Goal: Task Accomplishment & Management: Manage account settings

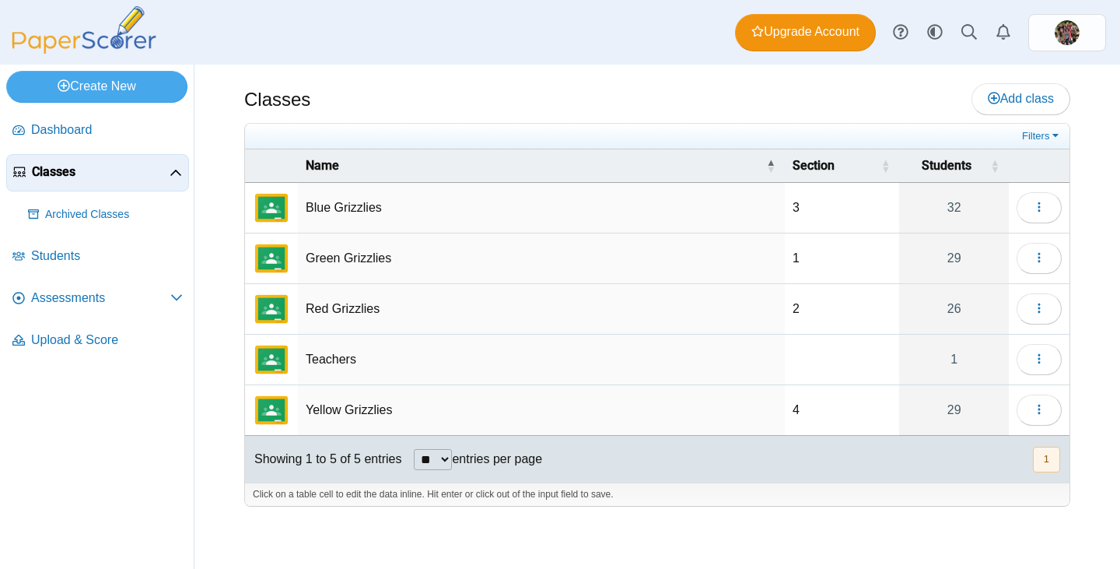
click at [365, 254] on td "Green Grizzlies" at bounding box center [541, 258] width 487 height 51
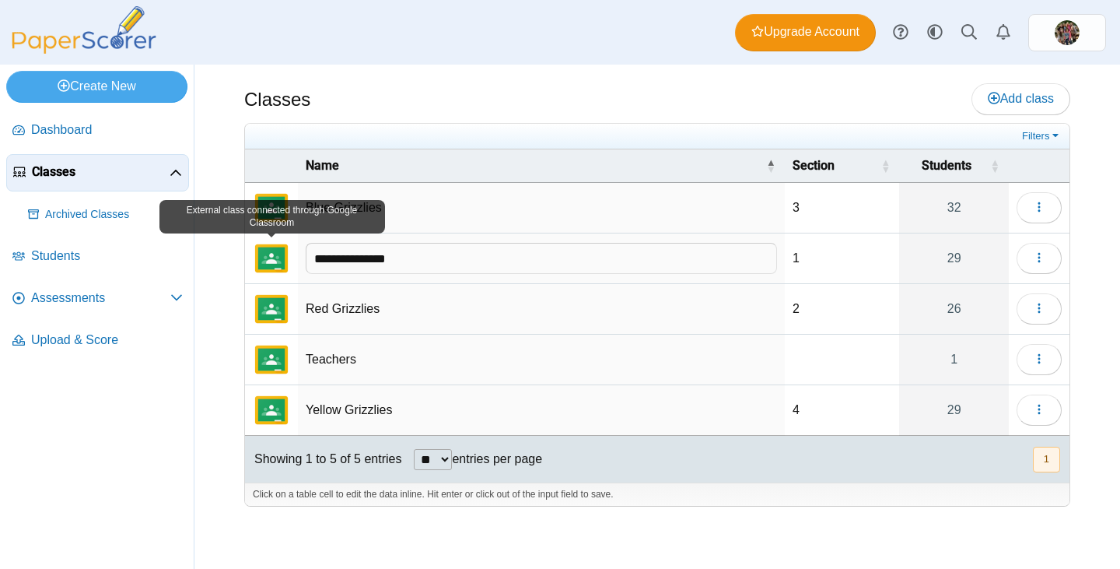
click at [281, 260] on img "External class connected through Google Classroom" at bounding box center [271, 258] width 37 height 37
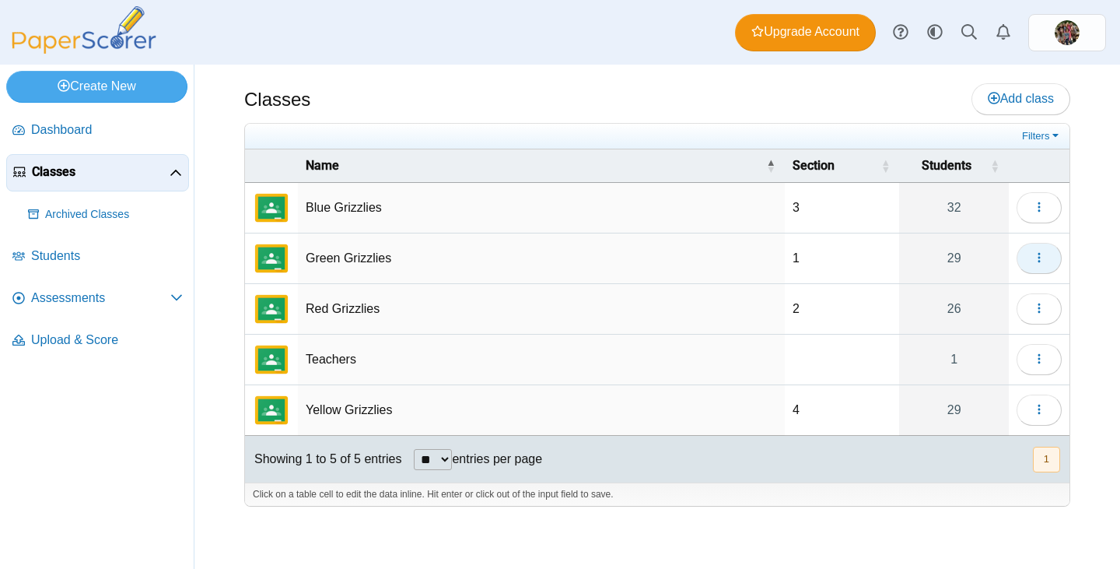
click at [1045, 249] on button "button" at bounding box center [1039, 258] width 45 height 31
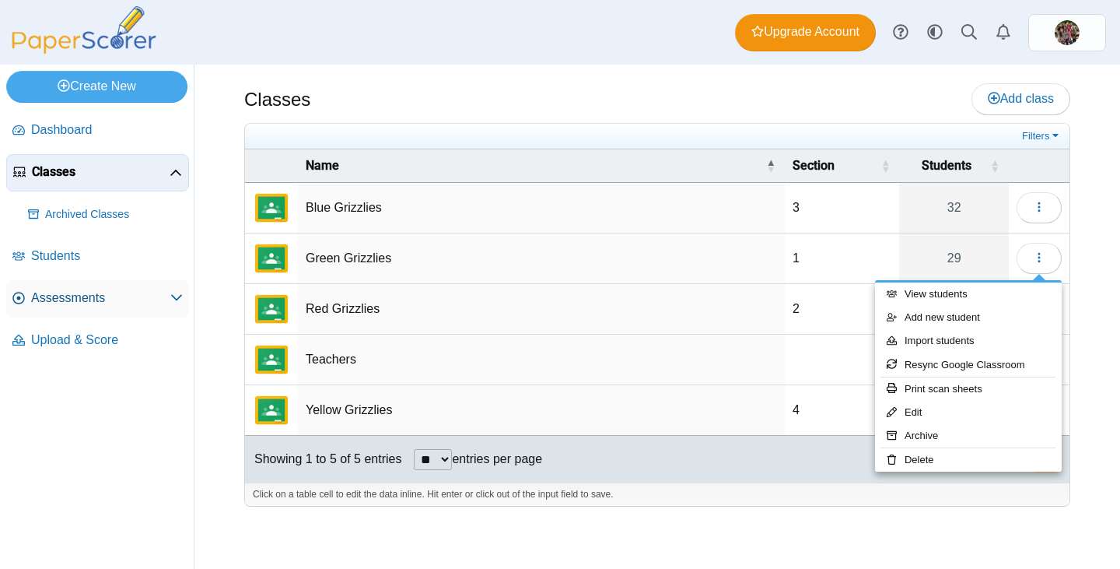
click at [75, 296] on span "Assessments" at bounding box center [100, 297] width 139 height 17
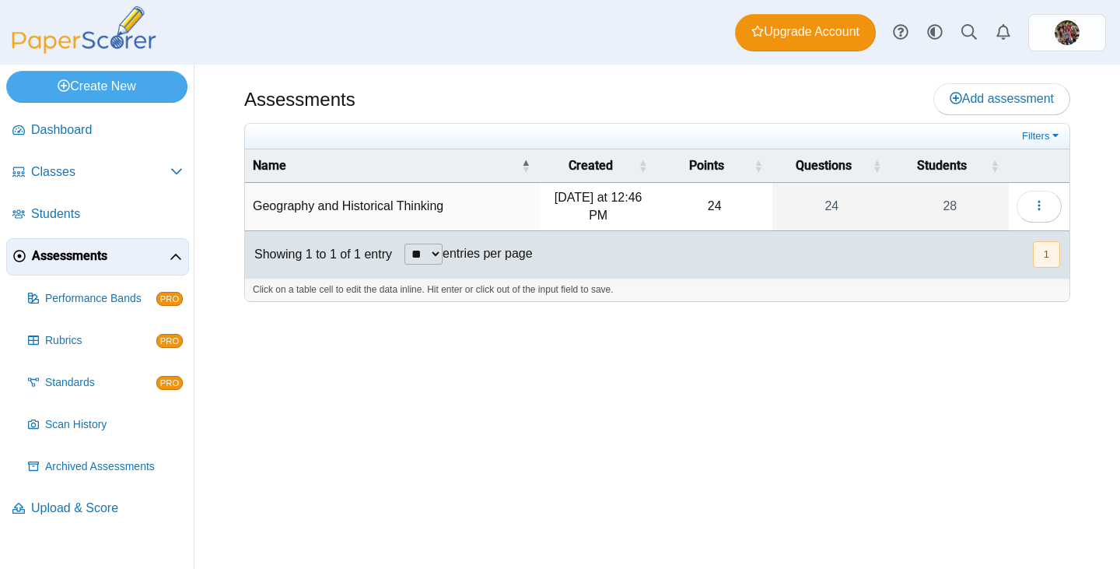
click at [394, 199] on td "Geography and Historical Thinking" at bounding box center [392, 207] width 295 height 48
click at [1028, 206] on button "button" at bounding box center [1039, 206] width 45 height 31
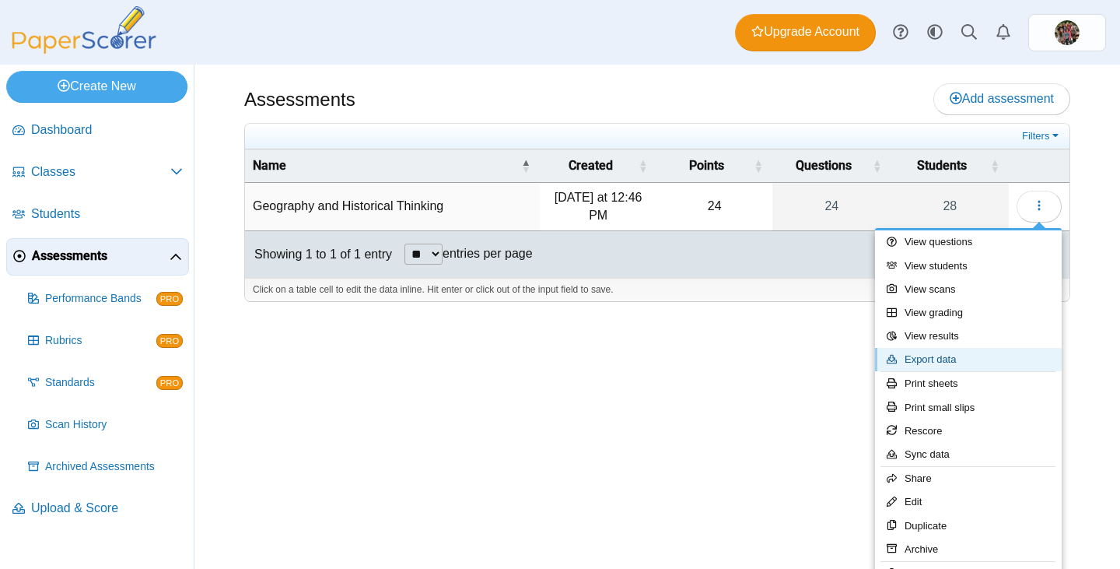
click at [934, 362] on link "Export data" at bounding box center [968, 359] width 187 height 23
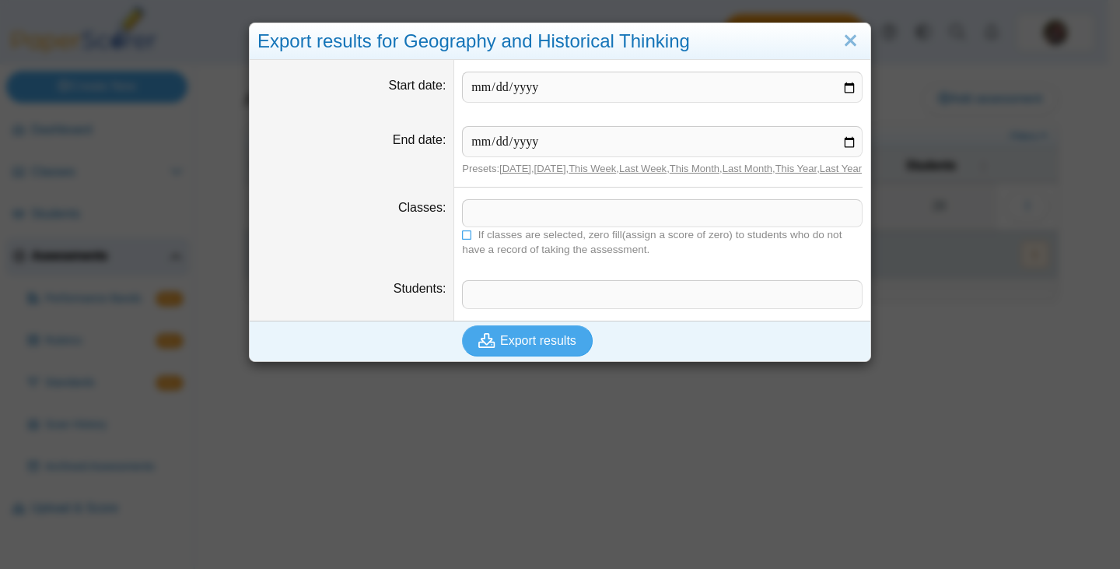
click at [531, 226] on span at bounding box center [662, 213] width 399 height 26
click at [643, 83] on input "Start date" at bounding box center [662, 87] width 401 height 31
click at [848, 44] on link "Close" at bounding box center [851, 41] width 24 height 26
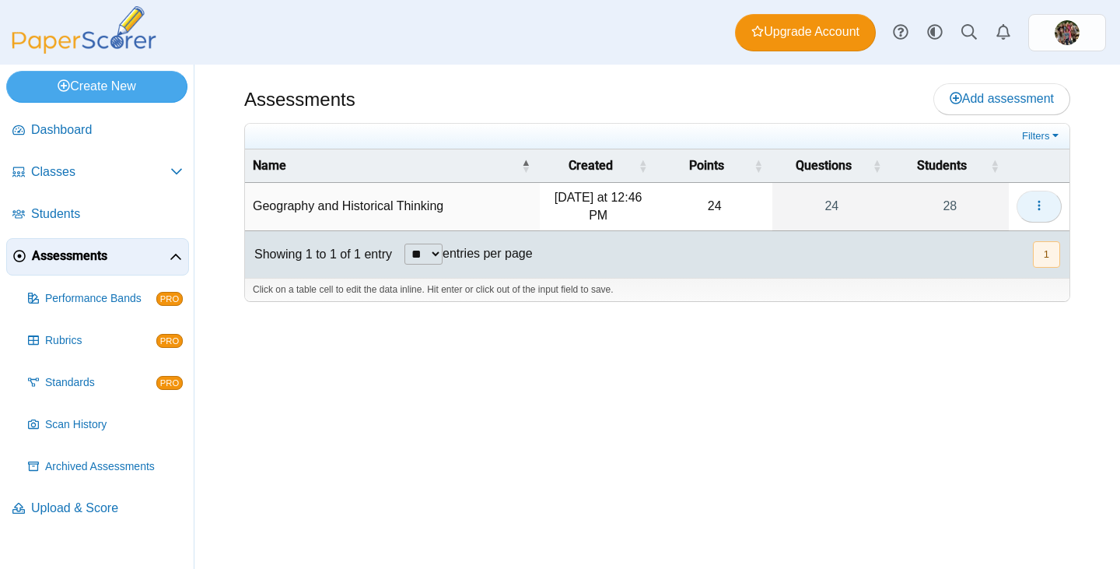
click at [1038, 203] on icon "button" at bounding box center [1039, 205] width 12 height 12
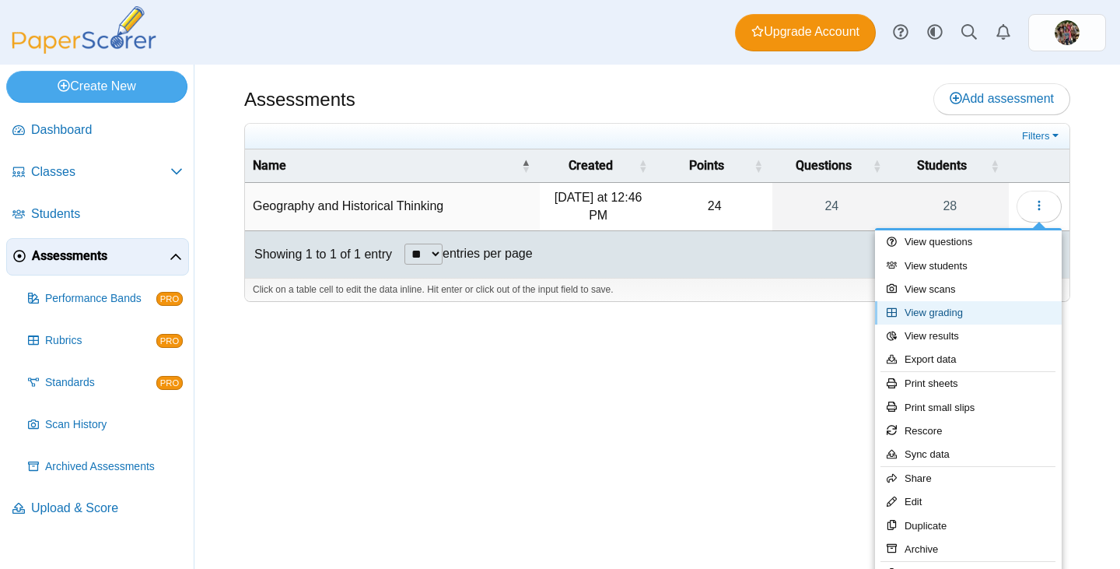
click at [966, 313] on link "View grading" at bounding box center [968, 312] width 187 height 23
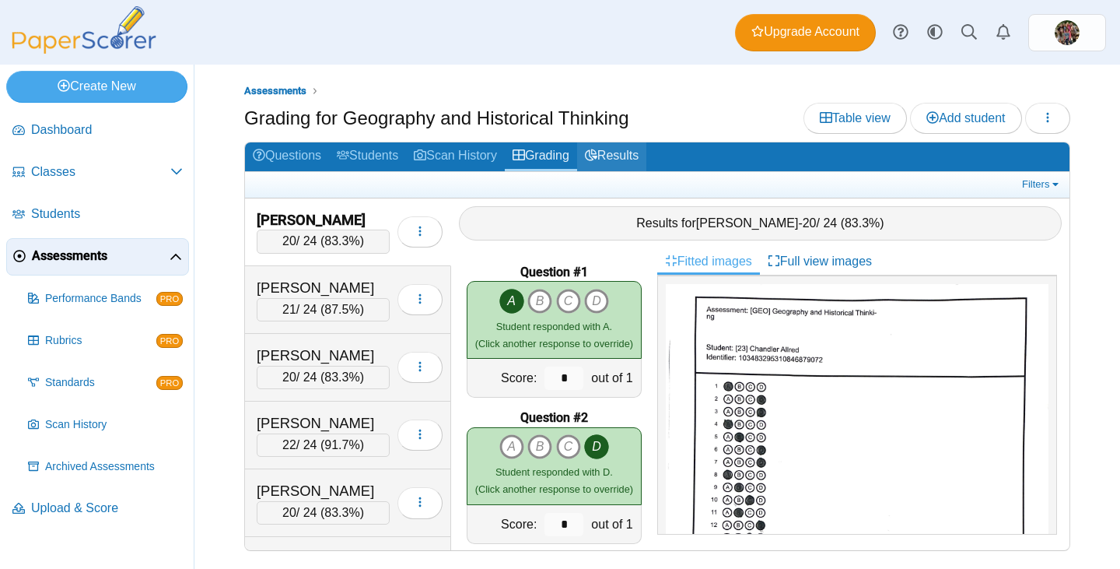
click at [621, 158] on link "Results" at bounding box center [611, 156] width 69 height 29
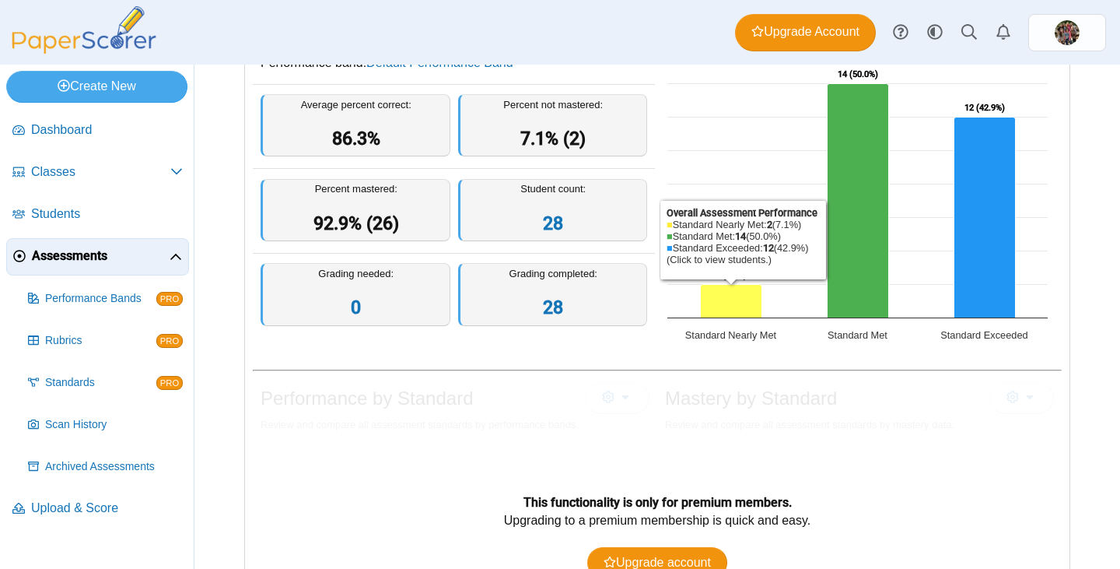
scroll to position [78, 0]
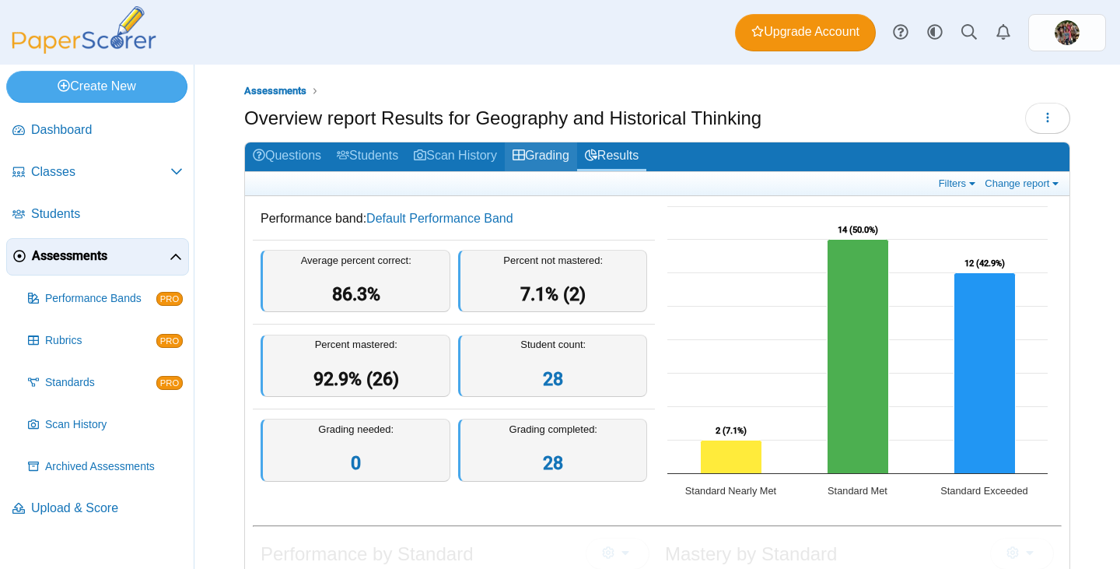
click at [562, 149] on link "Grading" at bounding box center [541, 156] width 72 height 29
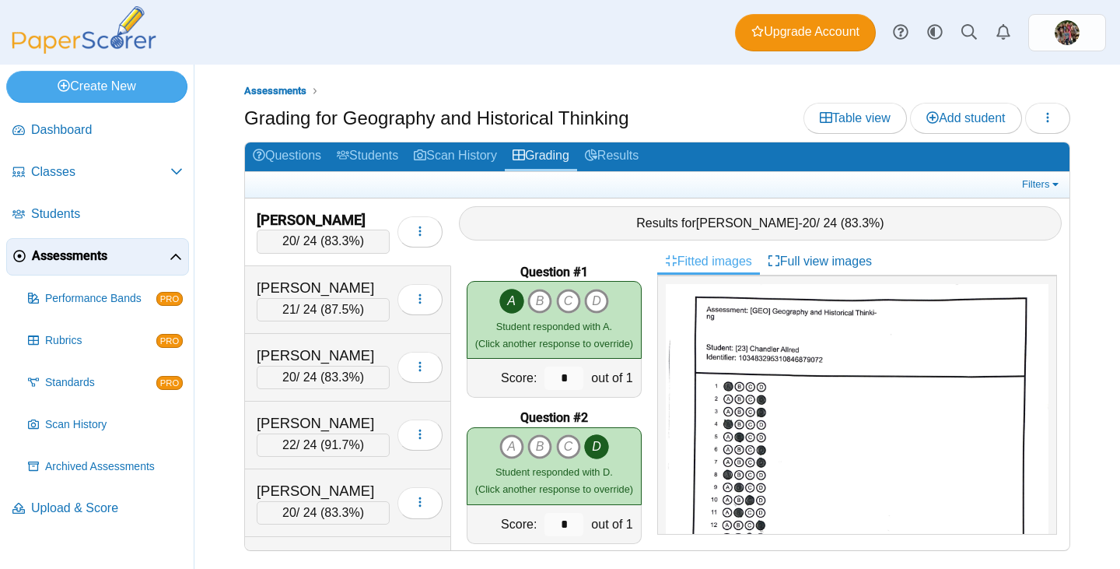
click at [371, 151] on link "Students" at bounding box center [367, 156] width 77 height 29
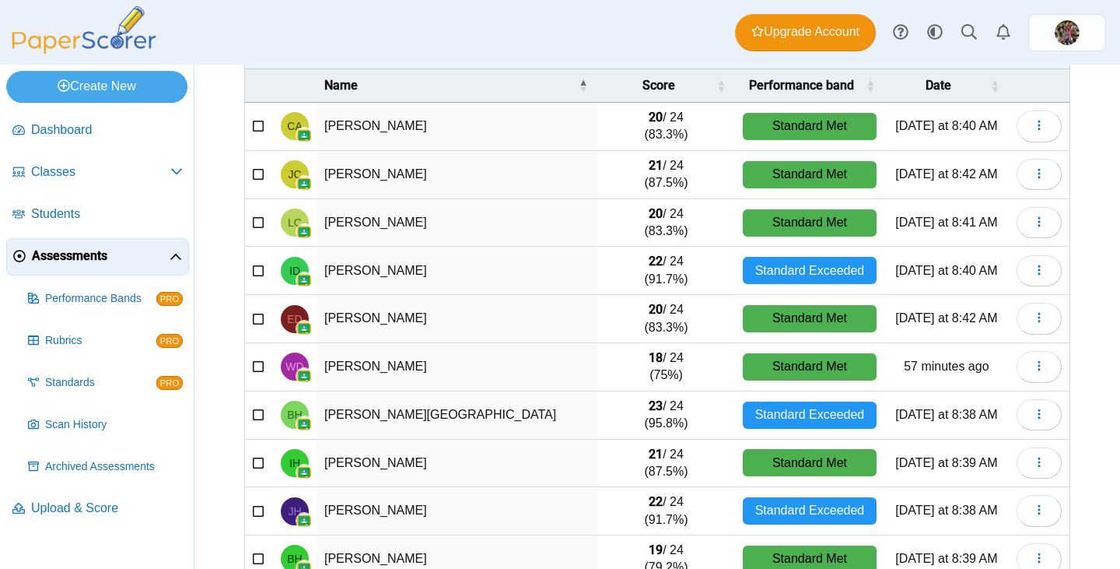
scroll to position [207, 0]
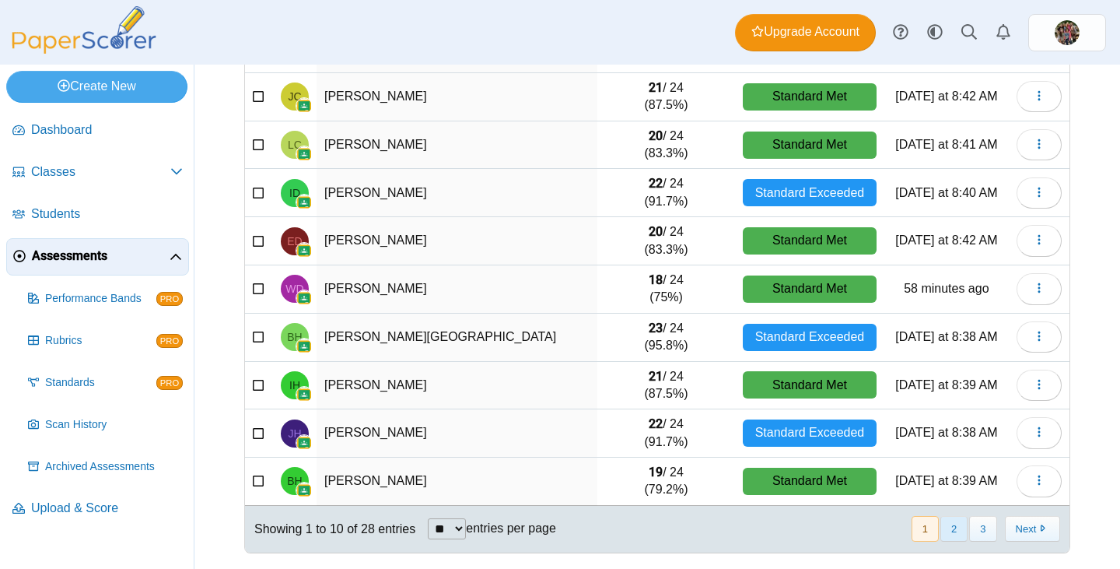
click at [949, 529] on button "2" at bounding box center [953, 529] width 27 height 26
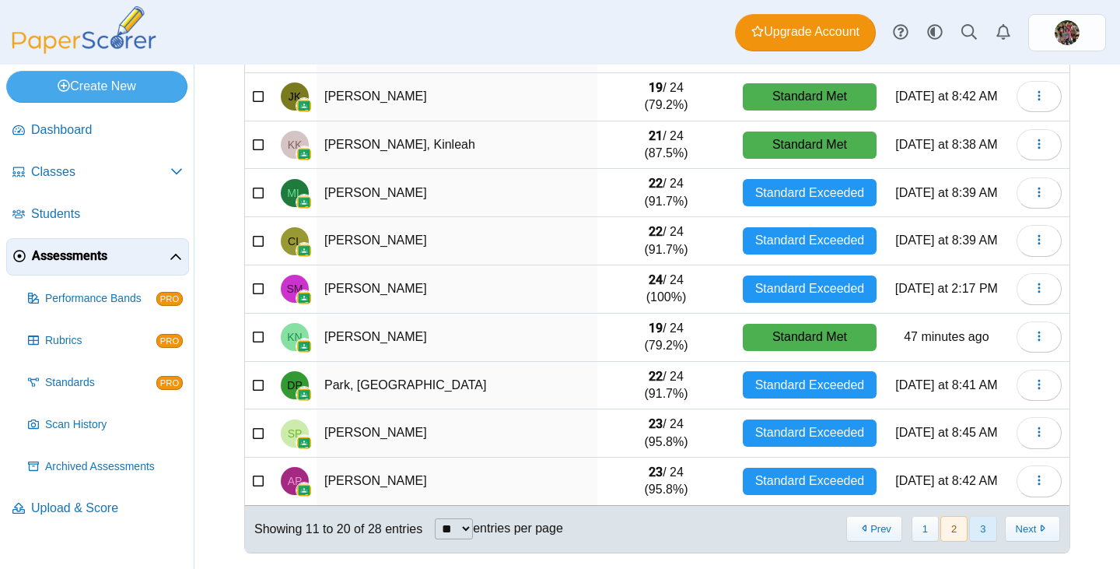
click at [969, 533] on button "3" at bounding box center [982, 529] width 27 height 26
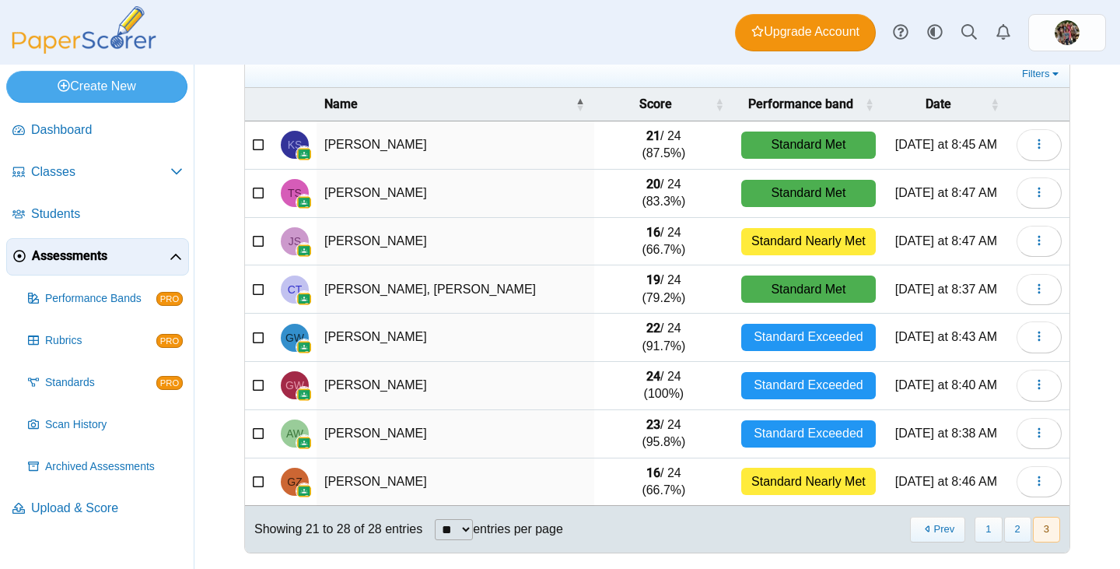
scroll to position [0, 0]
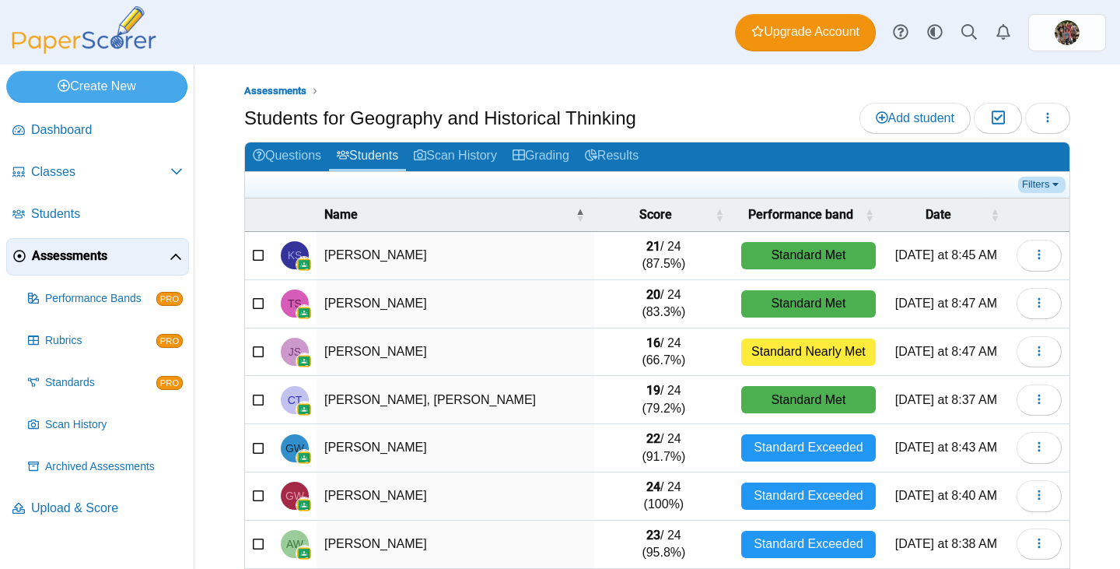
click at [1025, 183] on link "Filters" at bounding box center [1041, 185] width 47 height 16
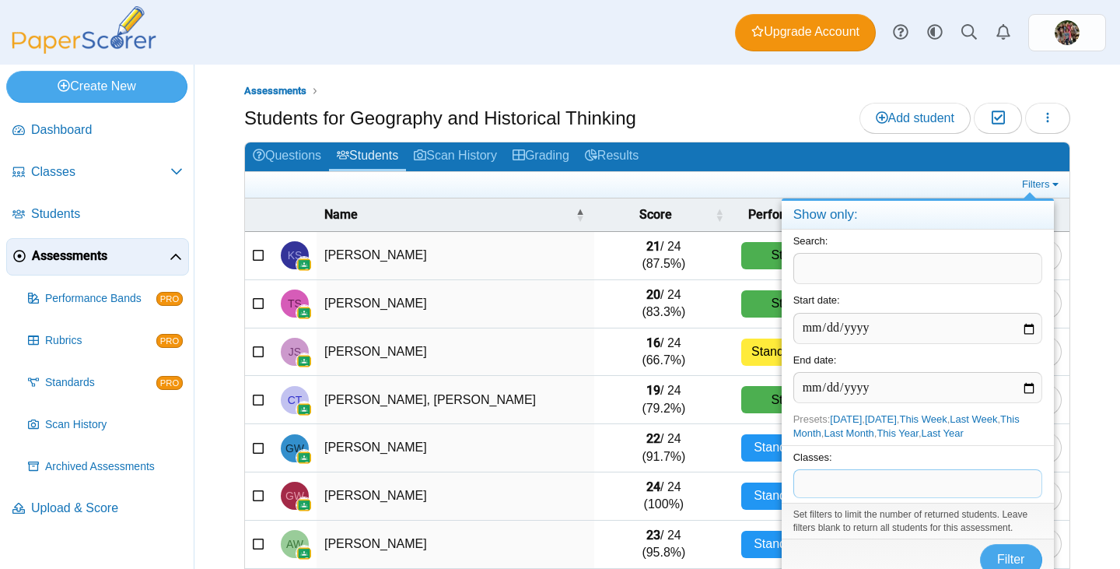
click at [873, 485] on span at bounding box center [917, 483] width 247 height 26
click at [1082, 499] on div "Assessments Students for Geography and Historical Thinking Add student Moderati…" at bounding box center [657, 317] width 926 height 504
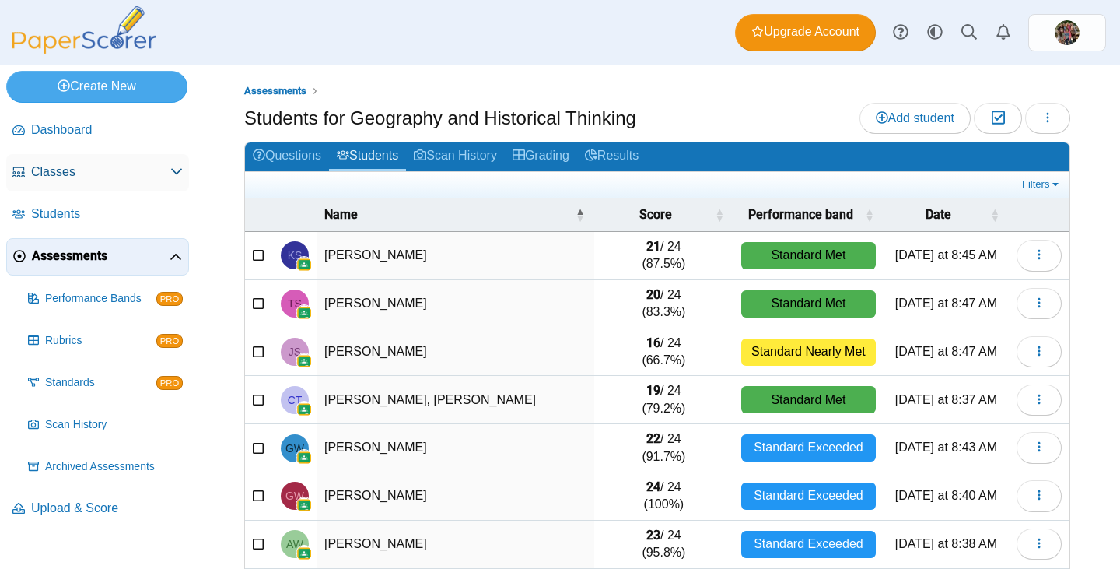
click at [81, 178] on span "Classes" at bounding box center [100, 171] width 139 height 17
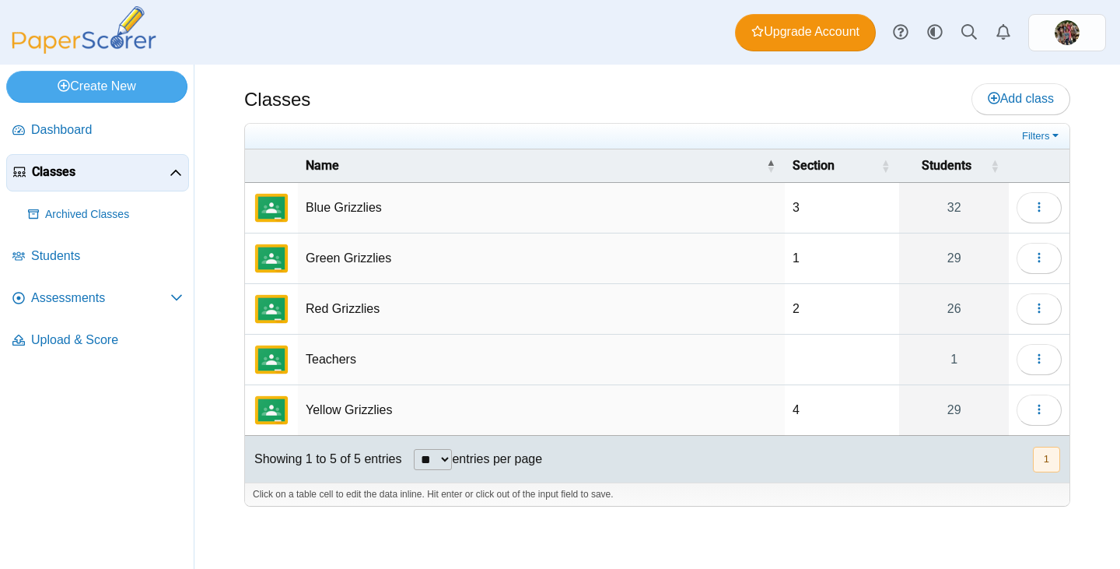
click at [341, 312] on td "Red Grizzlies" at bounding box center [541, 309] width 487 height 51
click at [1027, 313] on button "button" at bounding box center [1039, 308] width 45 height 31
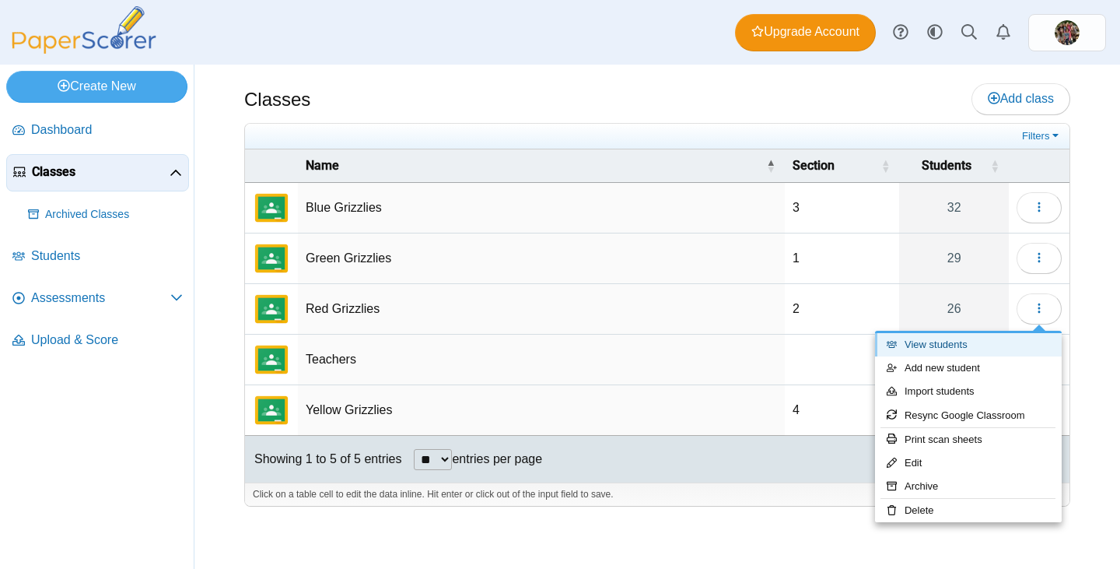
click at [951, 351] on link "View students" at bounding box center [968, 344] width 187 height 23
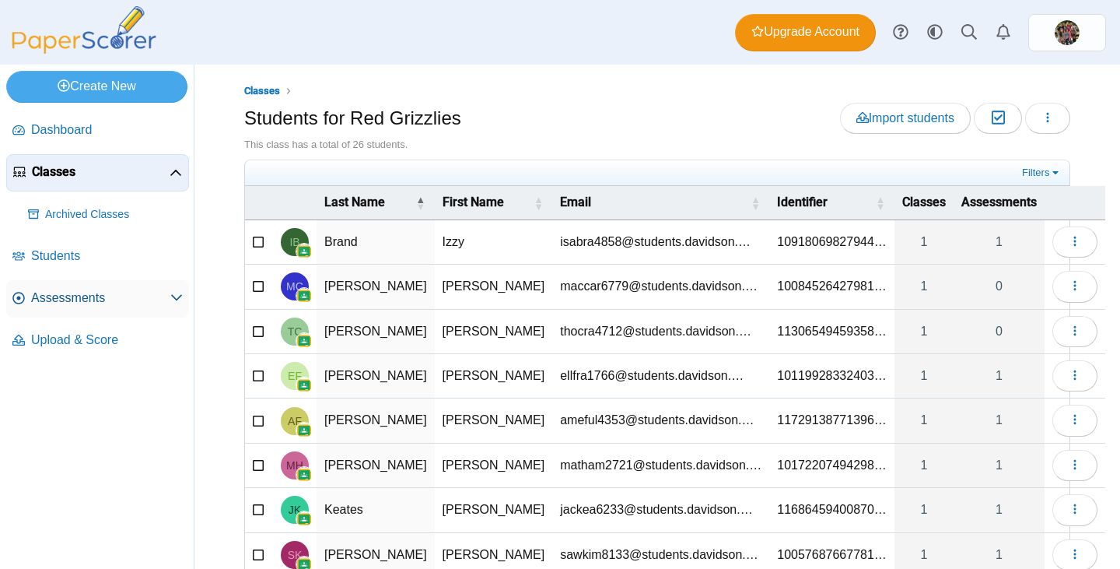
click at [58, 291] on span "Assessments" at bounding box center [100, 297] width 139 height 17
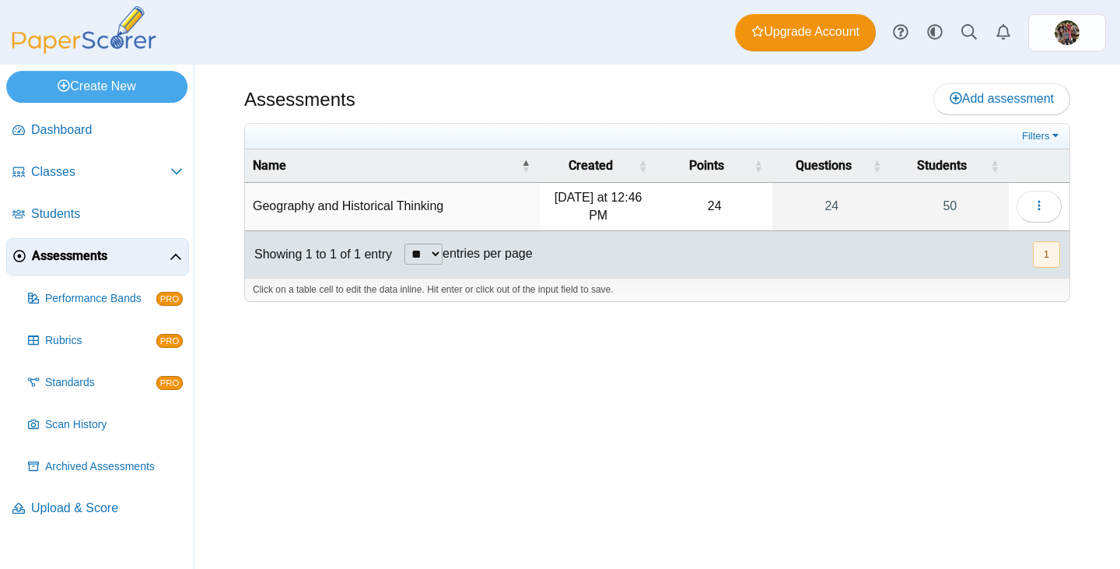
click at [387, 205] on td "Geography and Historical Thinking" at bounding box center [392, 207] width 295 height 48
click at [1042, 196] on button "button" at bounding box center [1039, 206] width 45 height 31
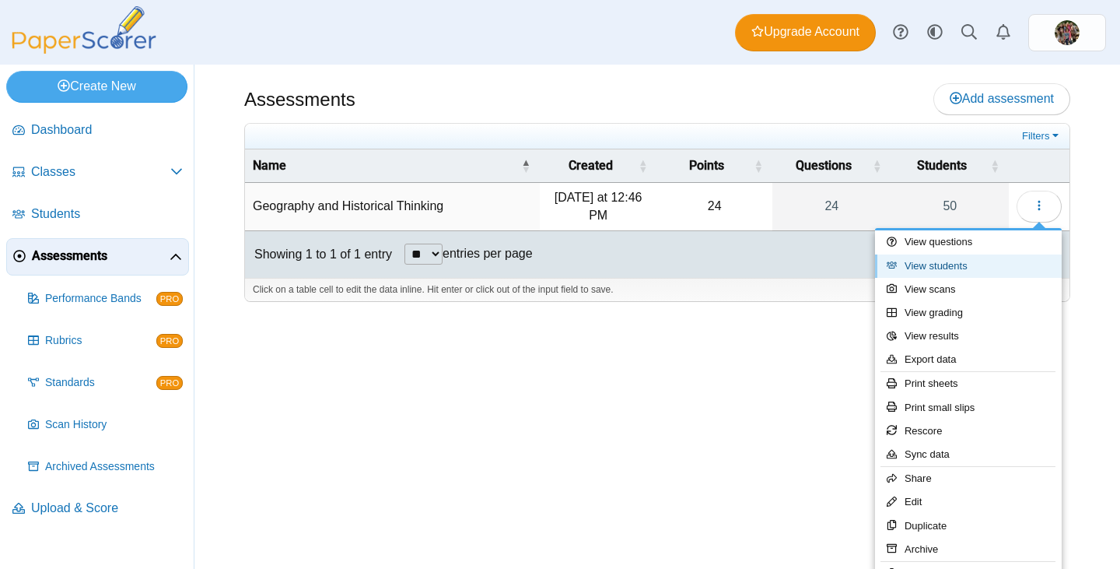
click at [912, 269] on link "View students" at bounding box center [968, 265] width 187 height 23
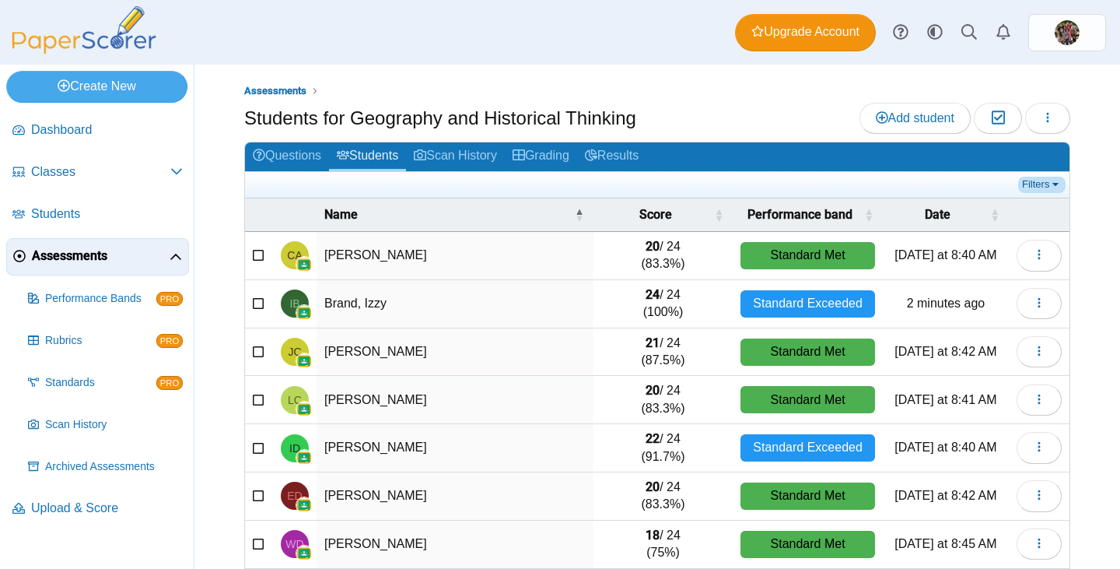
click at [1018, 187] on link "Filters" at bounding box center [1041, 185] width 47 height 16
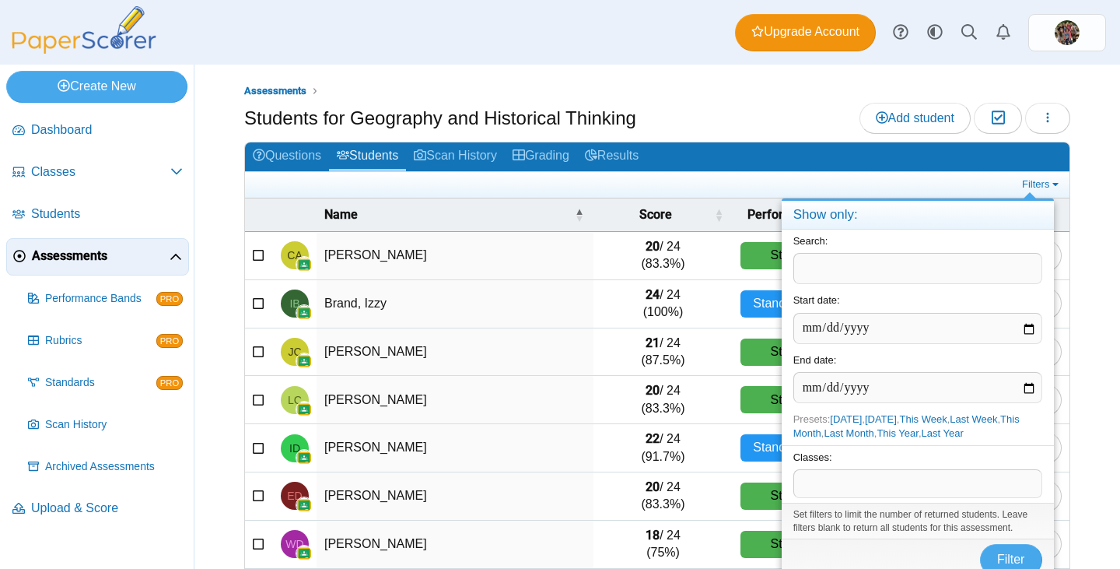
click at [835, 499] on div "Classes: ​" at bounding box center [918, 474] width 272 height 58
click at [835, 486] on span at bounding box center [917, 483] width 247 height 26
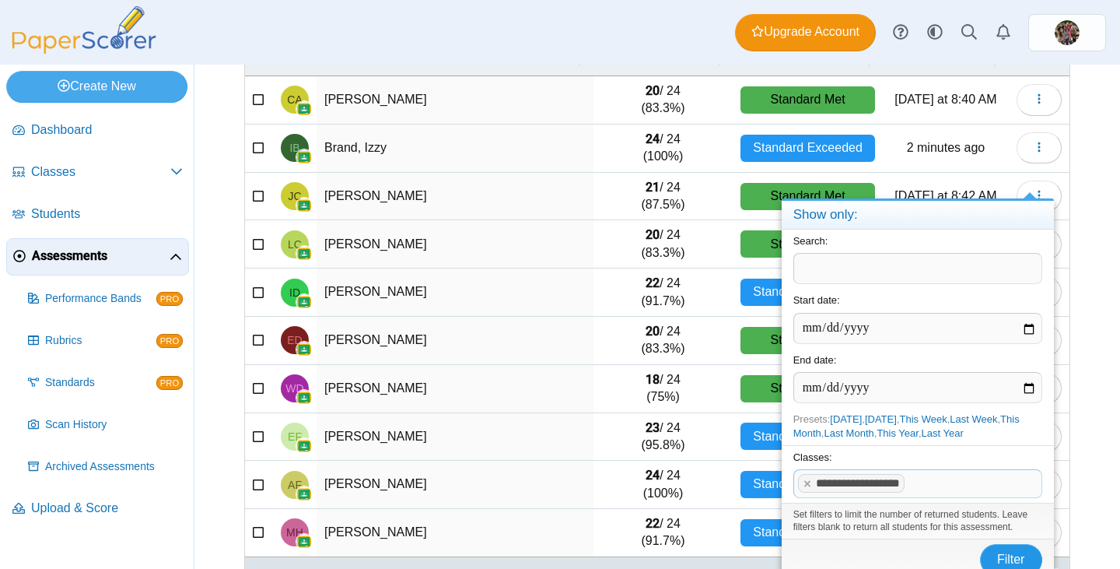
click at [1007, 555] on span "Filter" at bounding box center [1011, 558] width 28 height 13
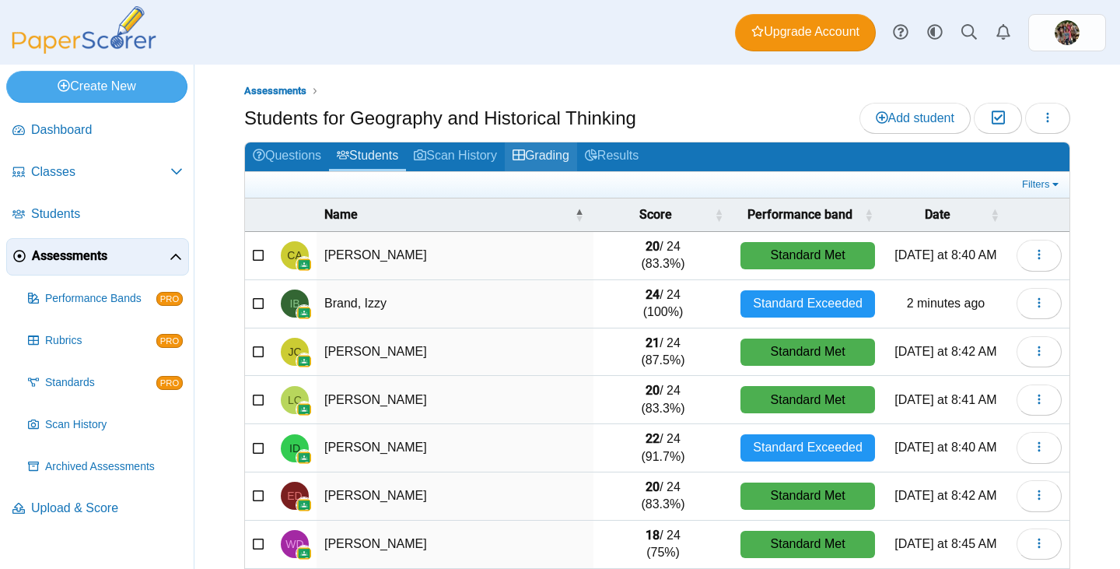
click at [540, 156] on link "Grading" at bounding box center [541, 156] width 72 height 29
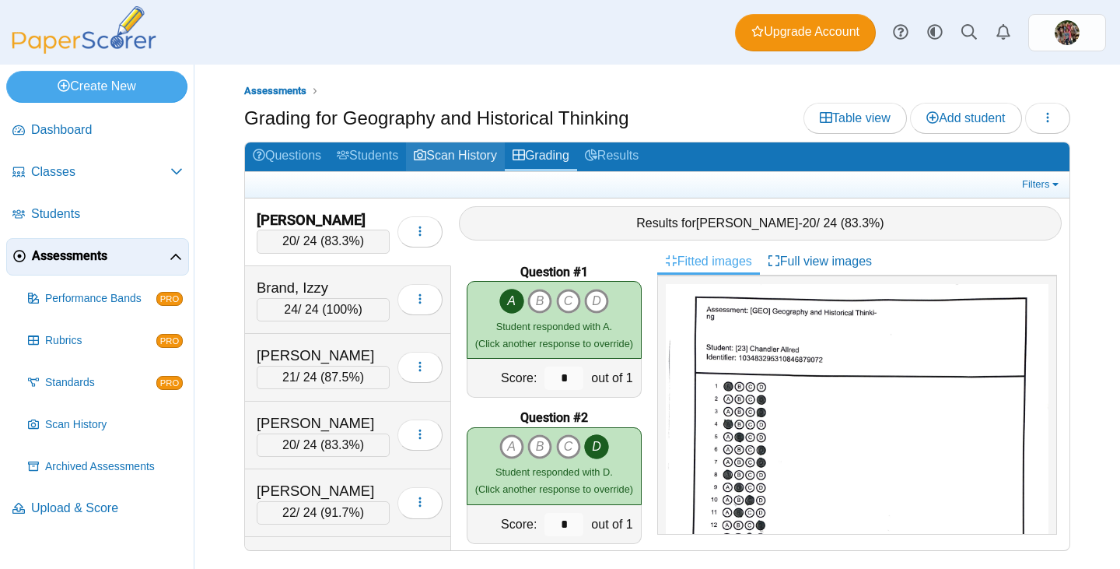
click at [467, 150] on link "Scan History" at bounding box center [455, 156] width 99 height 29
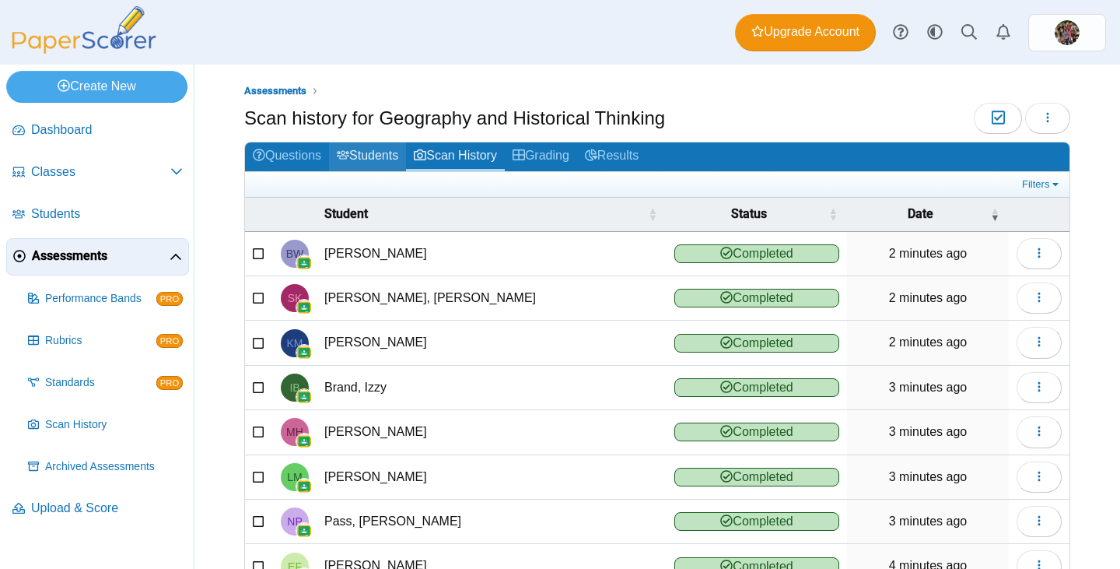
click at [390, 152] on link "Students" at bounding box center [367, 156] width 77 height 29
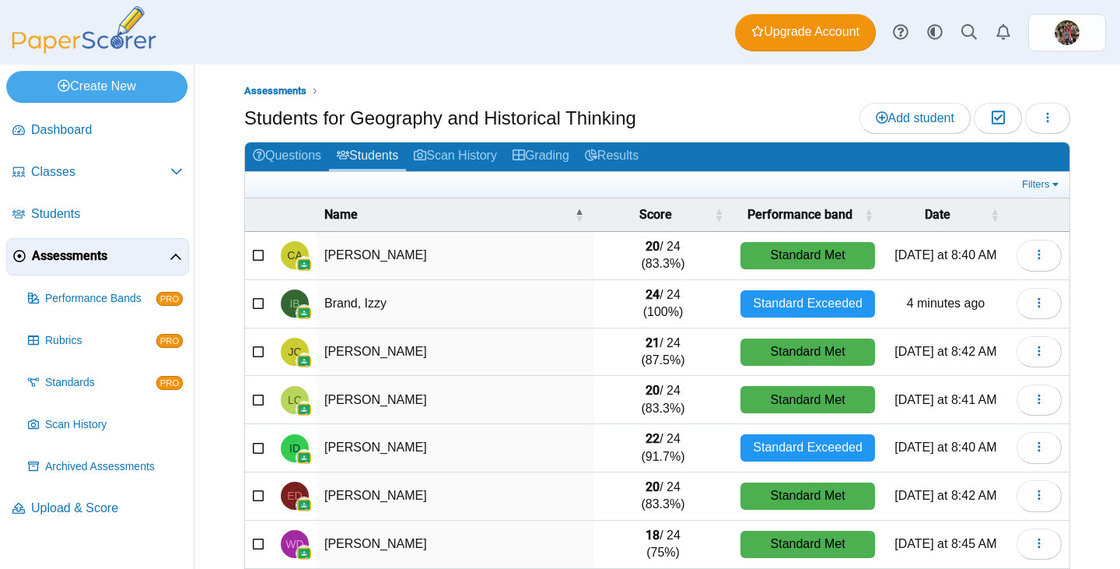
scroll to position [207, 0]
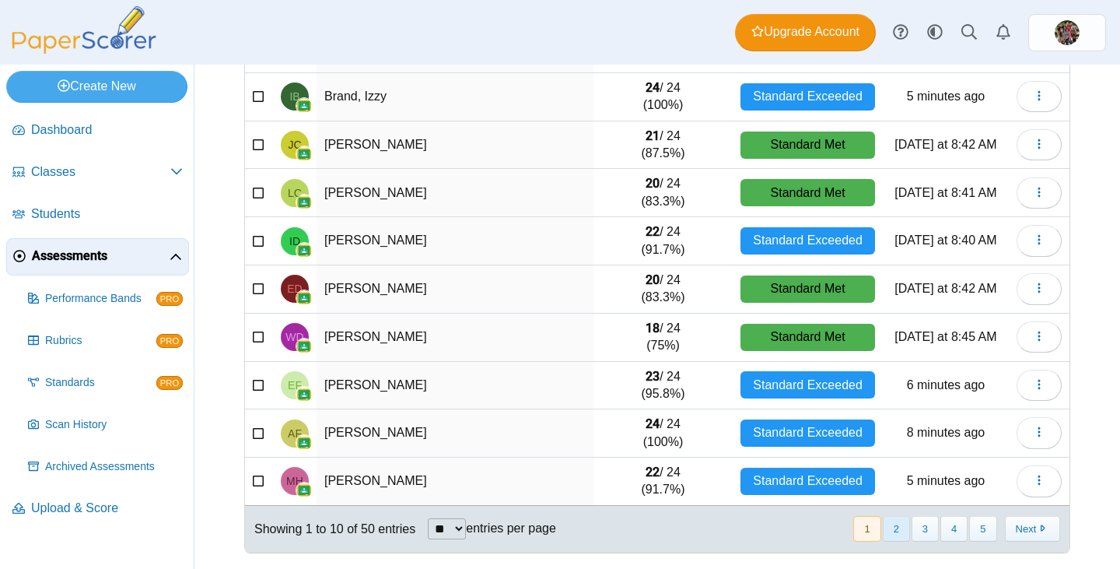
click at [883, 530] on button "2" at bounding box center [896, 529] width 27 height 26
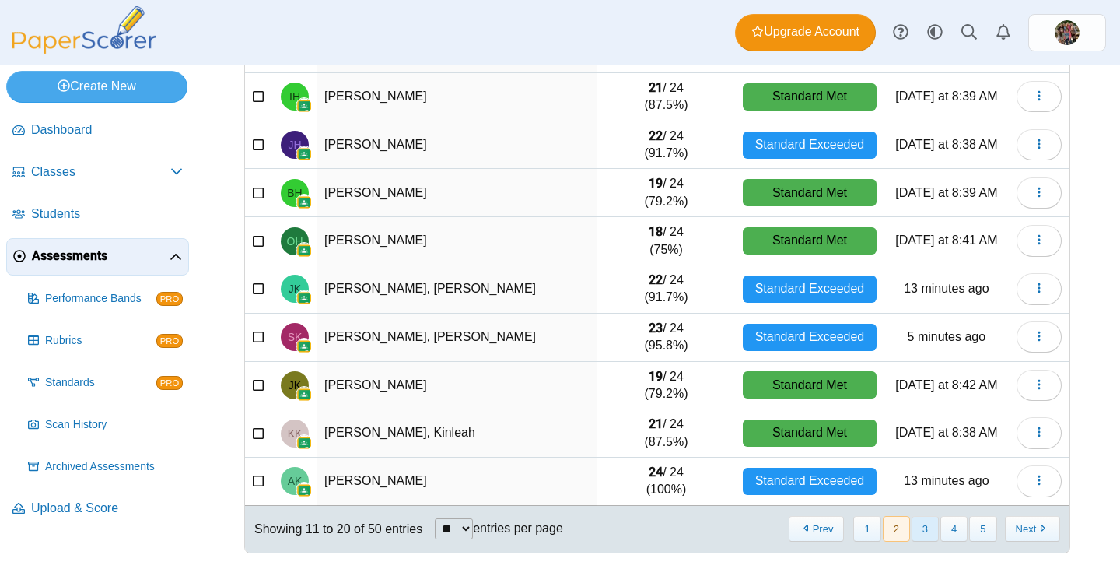
click at [916, 529] on button "3" at bounding box center [925, 529] width 27 height 26
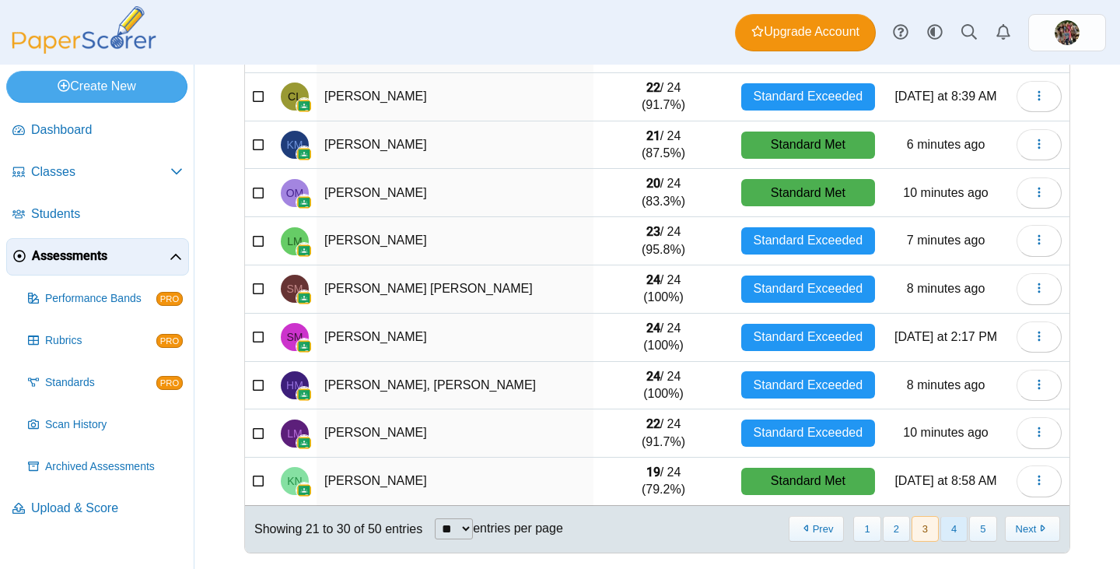
click at [951, 527] on button "4" at bounding box center [953, 529] width 27 height 26
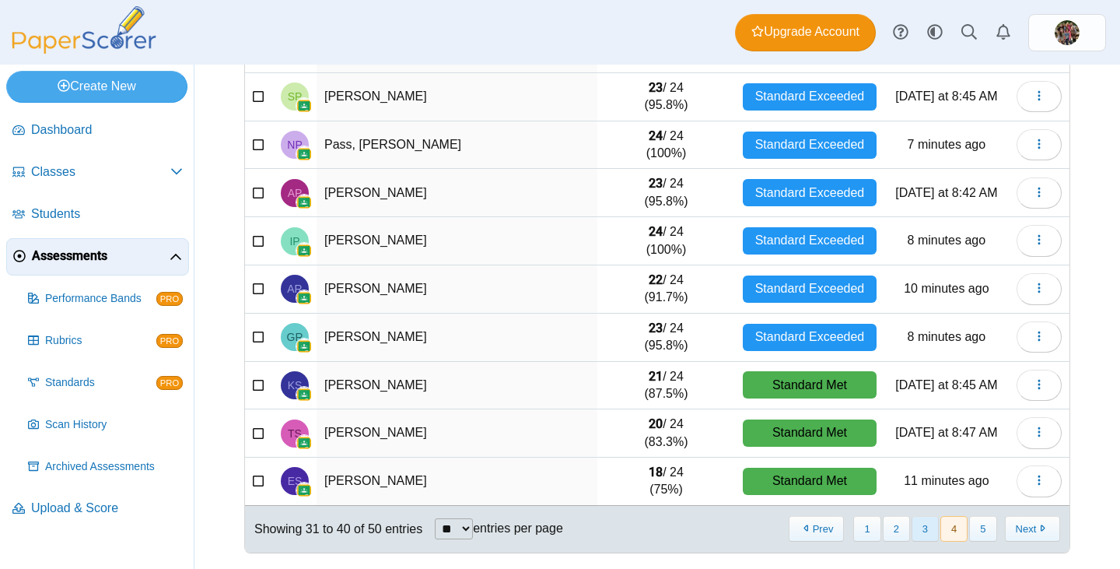
click at [923, 527] on button "3" at bounding box center [925, 529] width 27 height 26
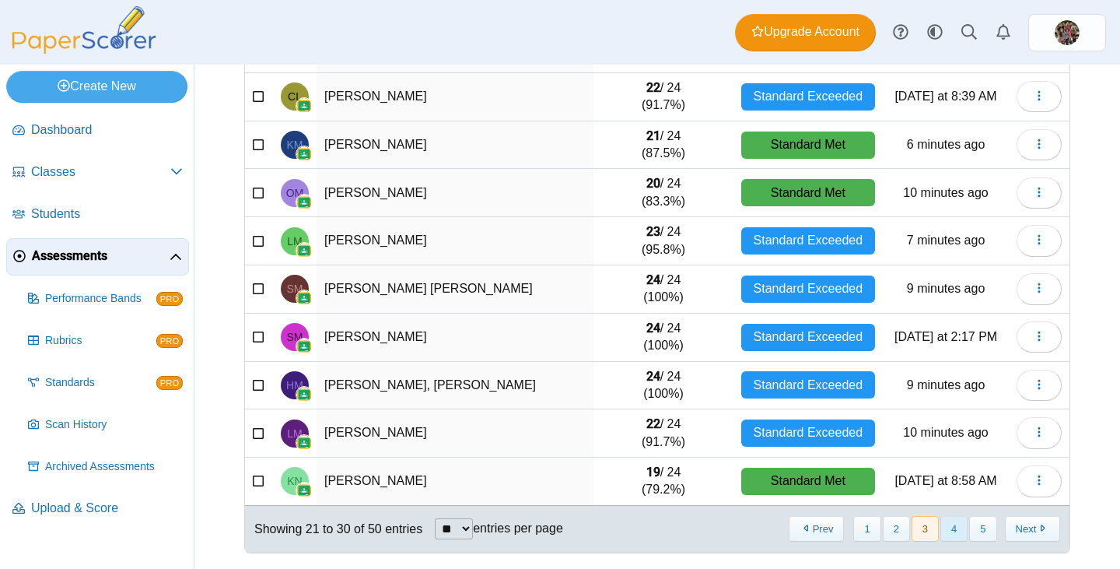
click at [940, 527] on button "4" at bounding box center [953, 529] width 27 height 26
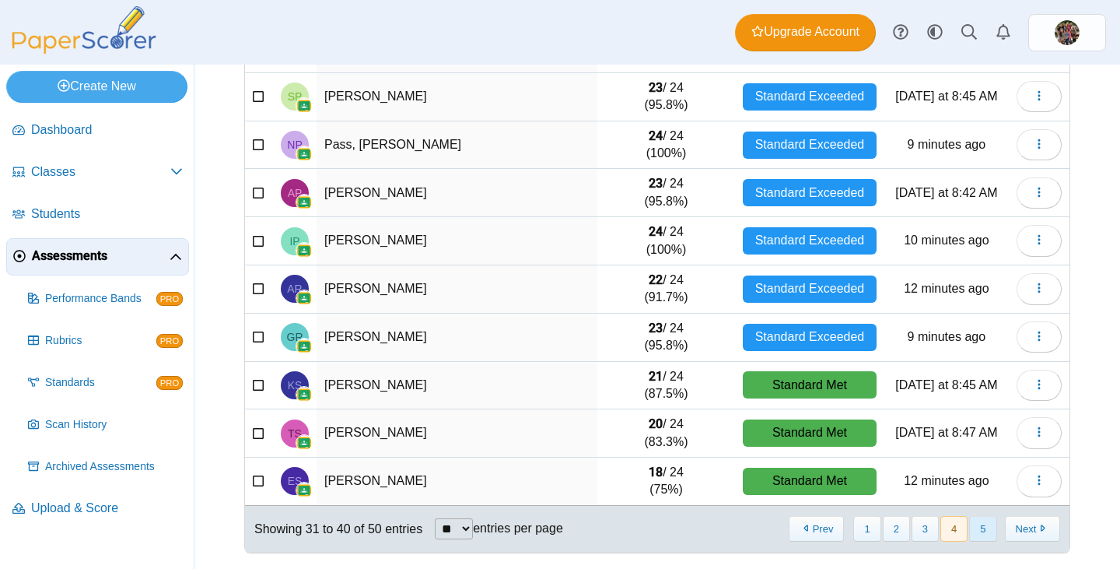
click at [974, 532] on button "5" at bounding box center [982, 529] width 27 height 26
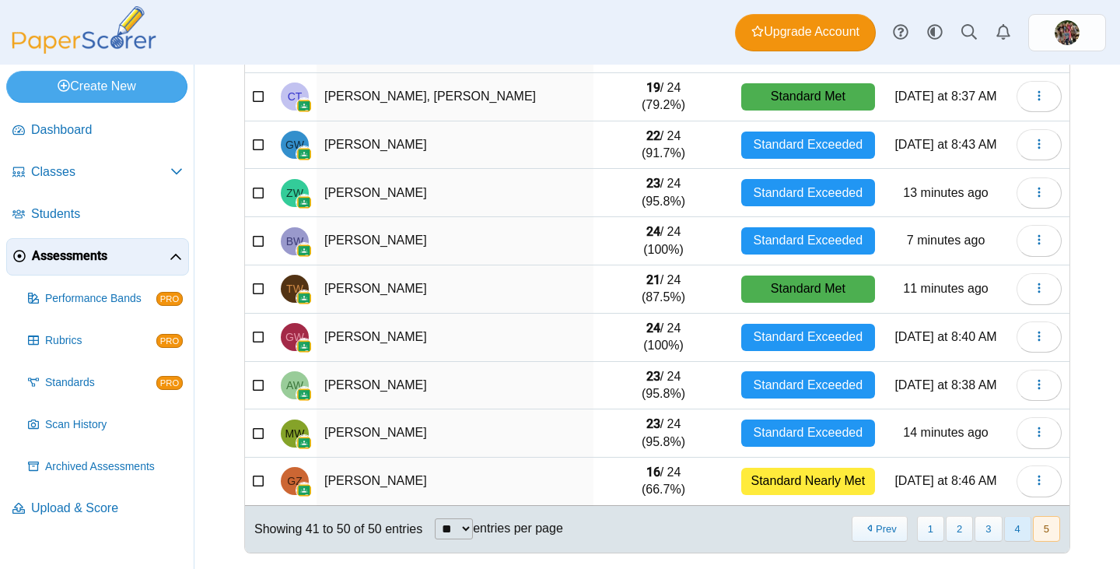
click at [1004, 534] on button "4" at bounding box center [1017, 529] width 27 height 26
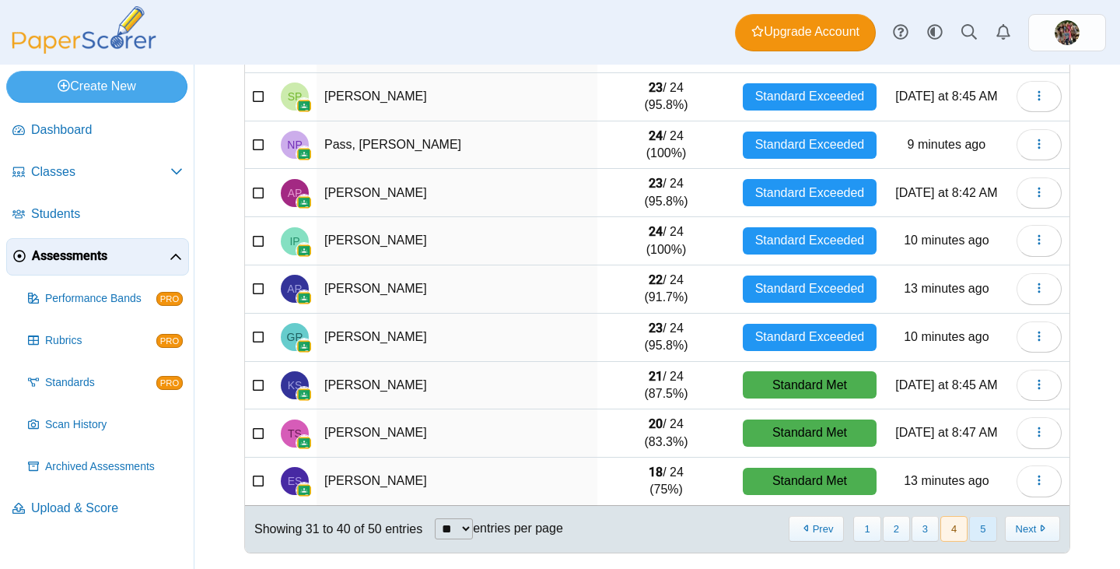
click at [974, 536] on button "5" at bounding box center [982, 529] width 27 height 26
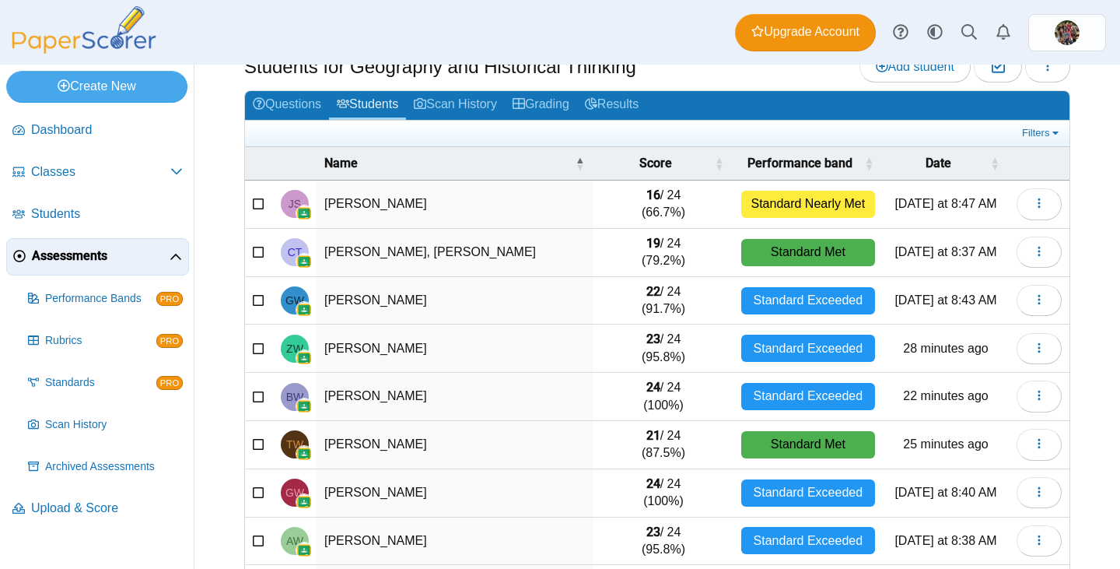
scroll to position [0, 0]
